Goal: Task Accomplishment & Management: Manage account settings

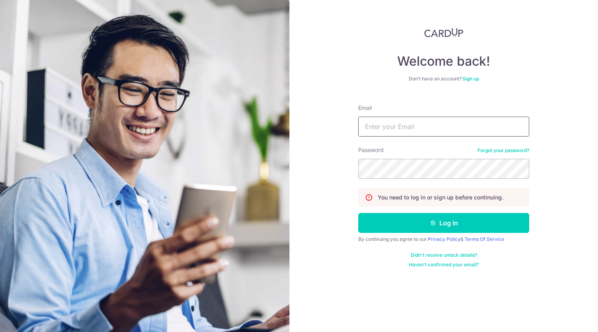
click at [395, 129] on input "Email" at bounding box center [443, 126] width 171 height 20
type input "[EMAIL_ADDRESS][DOMAIN_NAME]"
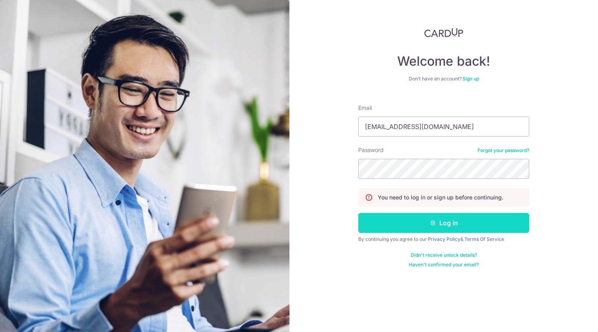
click at [430, 222] on icon "submit" at bounding box center [433, 222] width 6 height 6
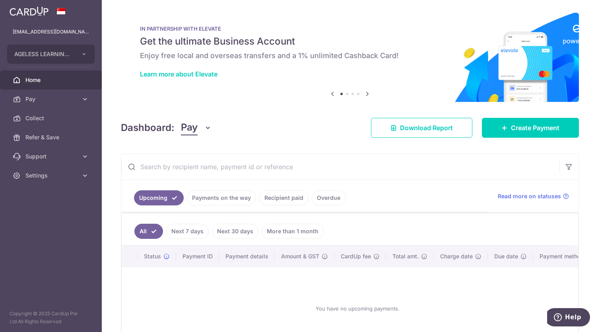
click at [278, 197] on link "Recipient paid" at bounding box center [283, 197] width 49 height 15
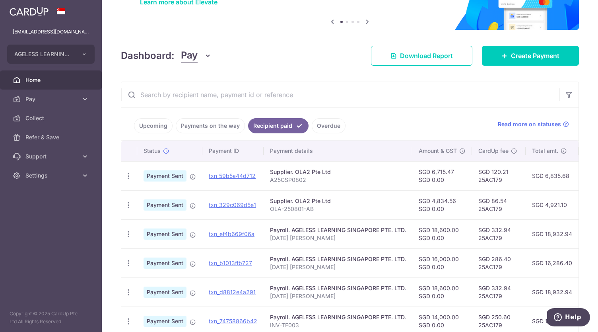
scroll to position [72, 0]
